Goal: Navigation & Orientation: Find specific page/section

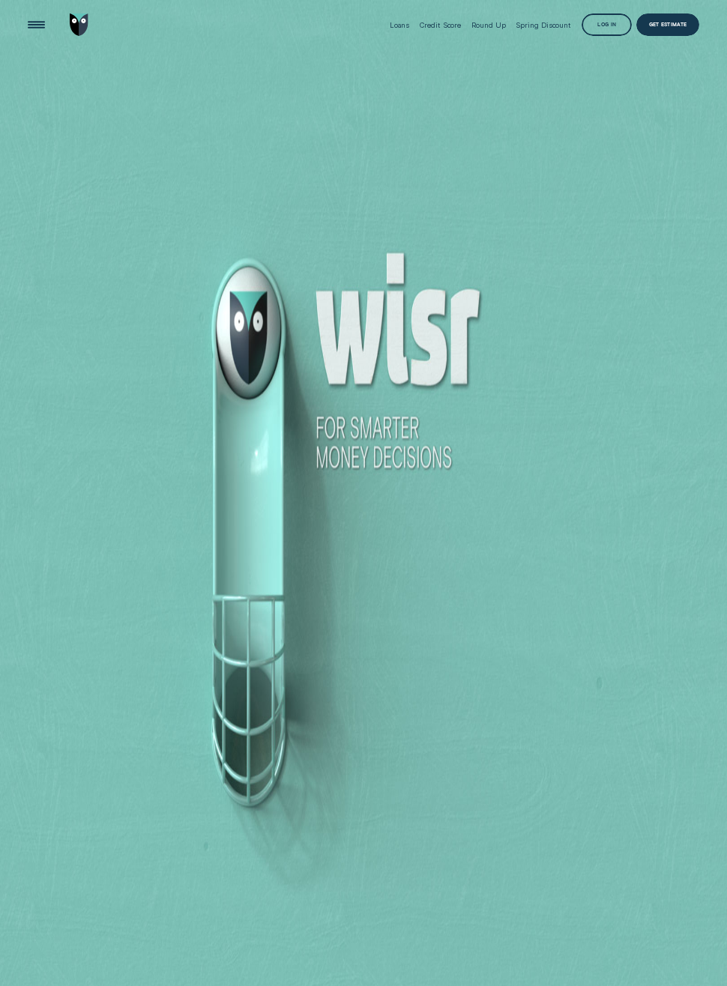
click at [610, 20] on div "Log in" at bounding box center [607, 24] width 50 height 22
click at [603, 22] on div "Log in" at bounding box center [607, 24] width 50 height 22
click at [624, 11] on div "Loans Credit Score Round Up Spring Discount Log in Log in Customer Dashboard Vi…" at bounding box center [542, 25] width 315 height 50
click at [616, 25] on div "Log in" at bounding box center [607, 24] width 50 height 22
click at [603, 28] on div "Log in" at bounding box center [606, 25] width 19 height 4
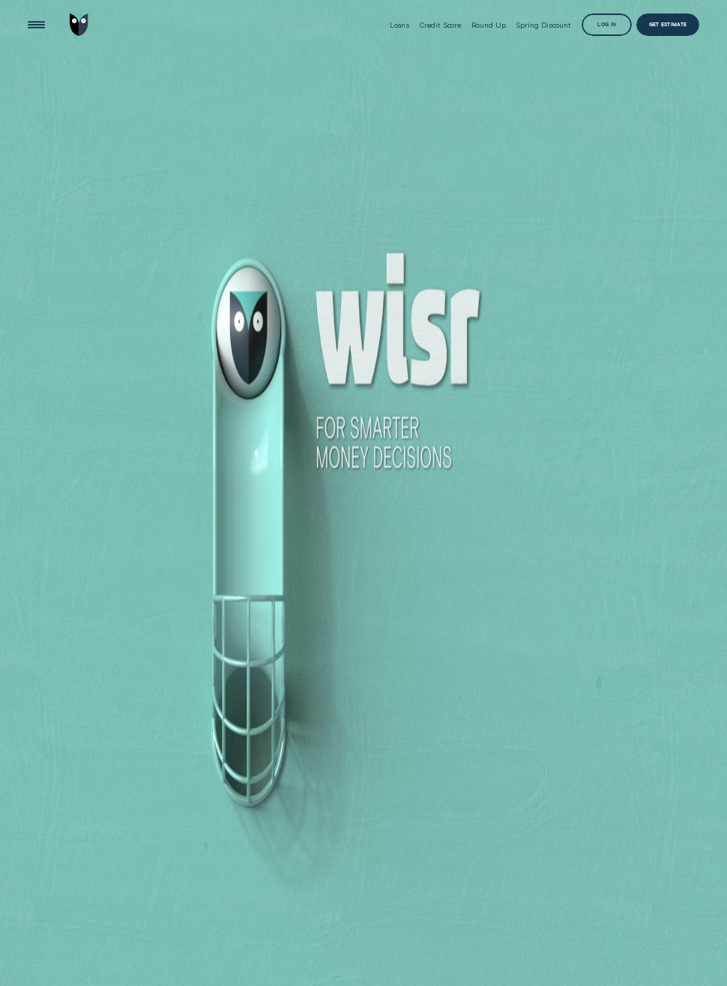
click at [603, 28] on div "Log in" at bounding box center [606, 25] width 19 height 4
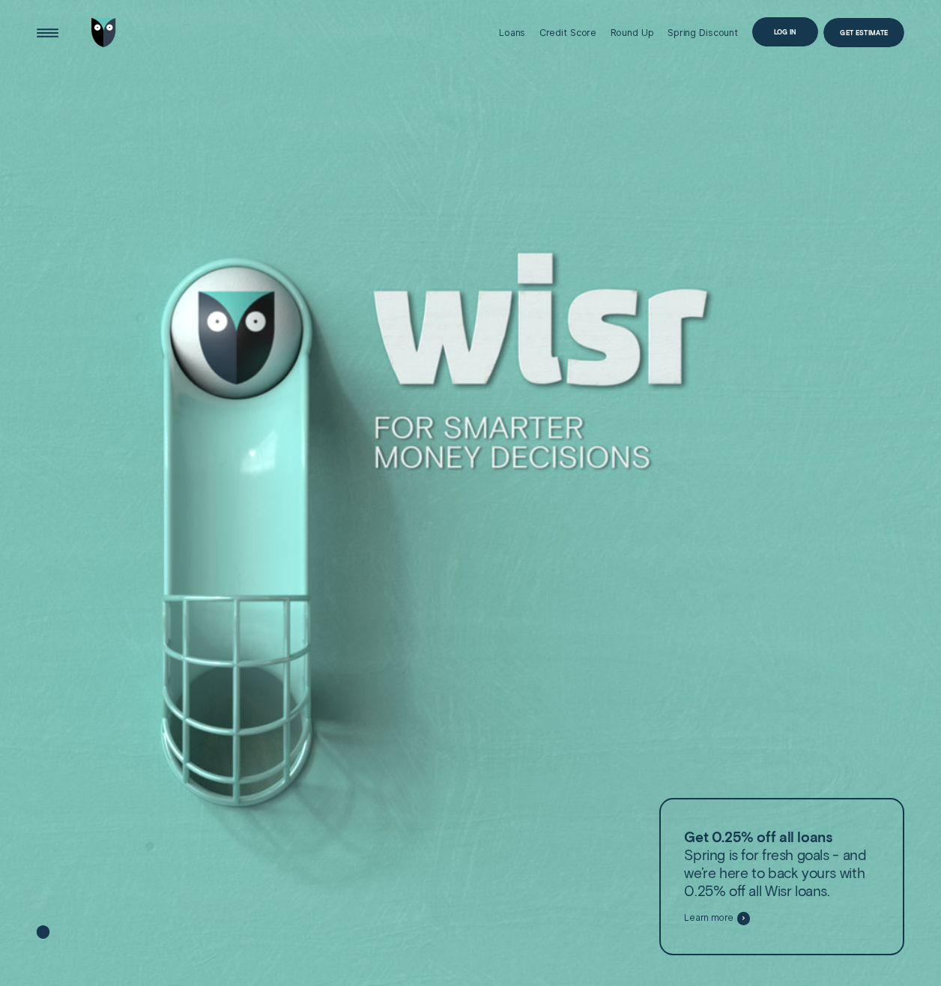
click at [726, 32] on div "Log in" at bounding box center [785, 32] width 22 height 6
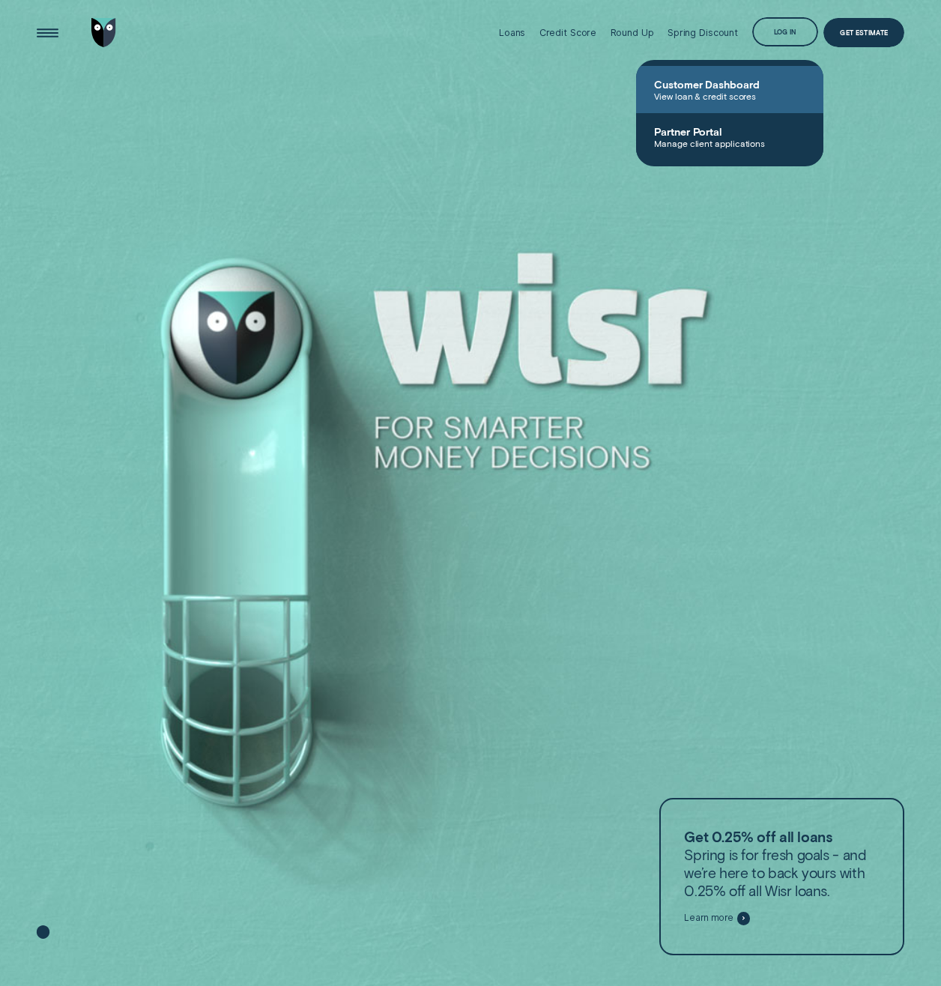
click at [726, 94] on span "View loan & credit scores" at bounding box center [729, 96] width 151 height 10
